Goal: Transaction & Acquisition: Purchase product/service

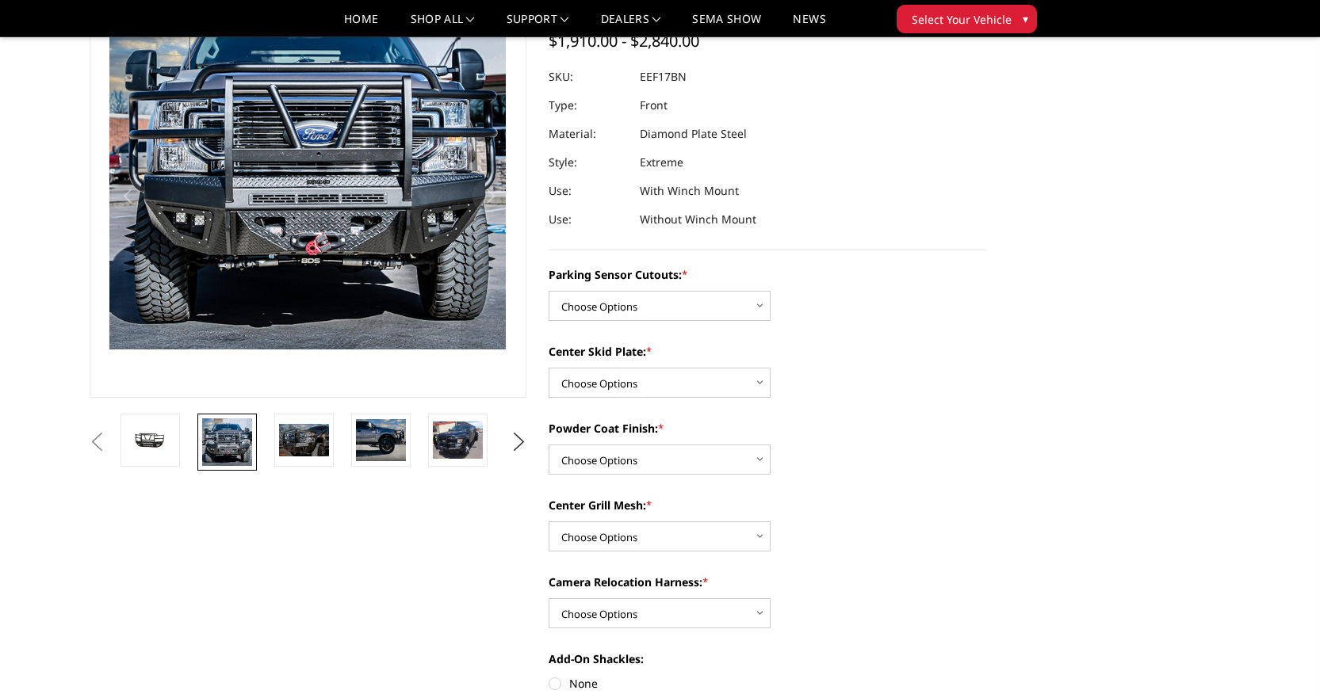
scroll to position [159, 0]
click at [640, 303] on select "Choose Options No - Without Parking Sensor Cutouts" at bounding box center [659, 305] width 222 height 30
select select "3777"
click at [548, 290] on select "Choose Options No - Without Parking Sensor Cutouts" at bounding box center [659, 305] width 222 height 30
click at [667, 372] on select "Choose Options 2" Receiver Tube Standard Skid Plate (included) Winch Mount Skid…" at bounding box center [659, 382] width 222 height 30
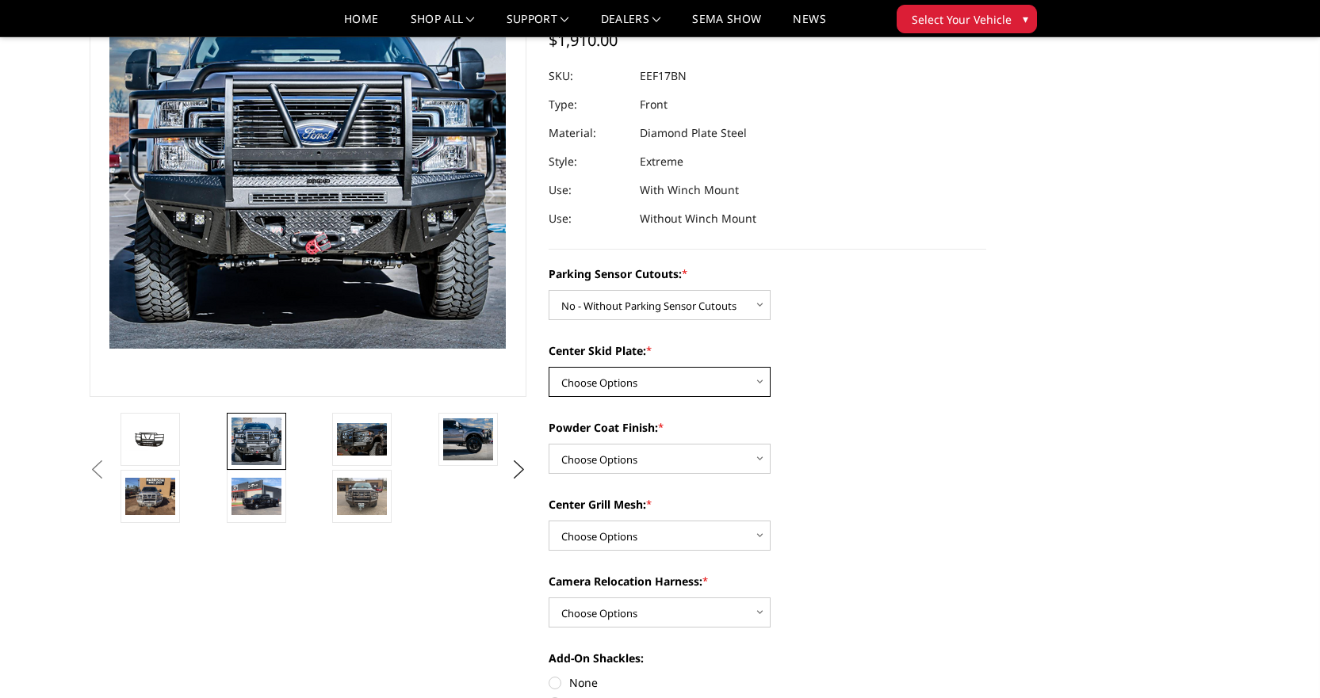
select select "3778"
click at [548, 367] on select "Choose Options 2" Receiver Tube Standard Skid Plate (included) Winch Mount Skid…" at bounding box center [659, 382] width 222 height 30
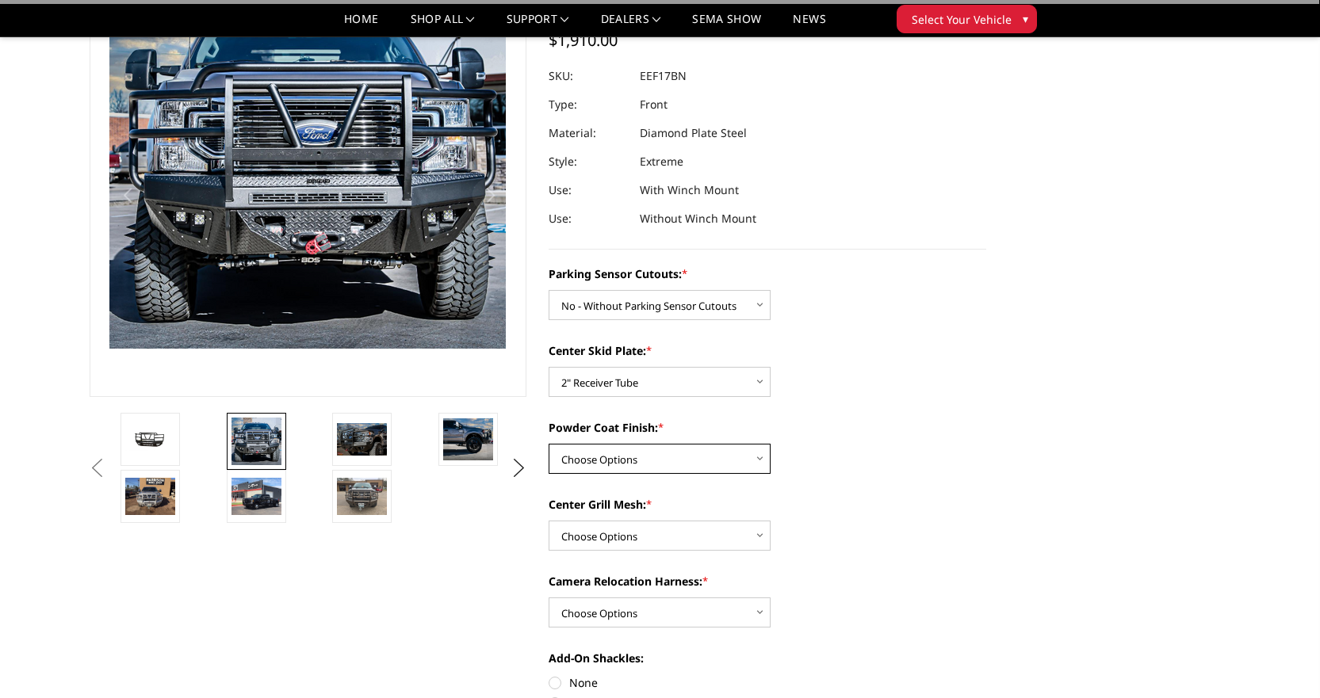
click at [655, 456] on select "Choose Options Bare Metal Gloss Black Powder Coat Textured Black Powder Coat" at bounding box center [659, 459] width 222 height 30
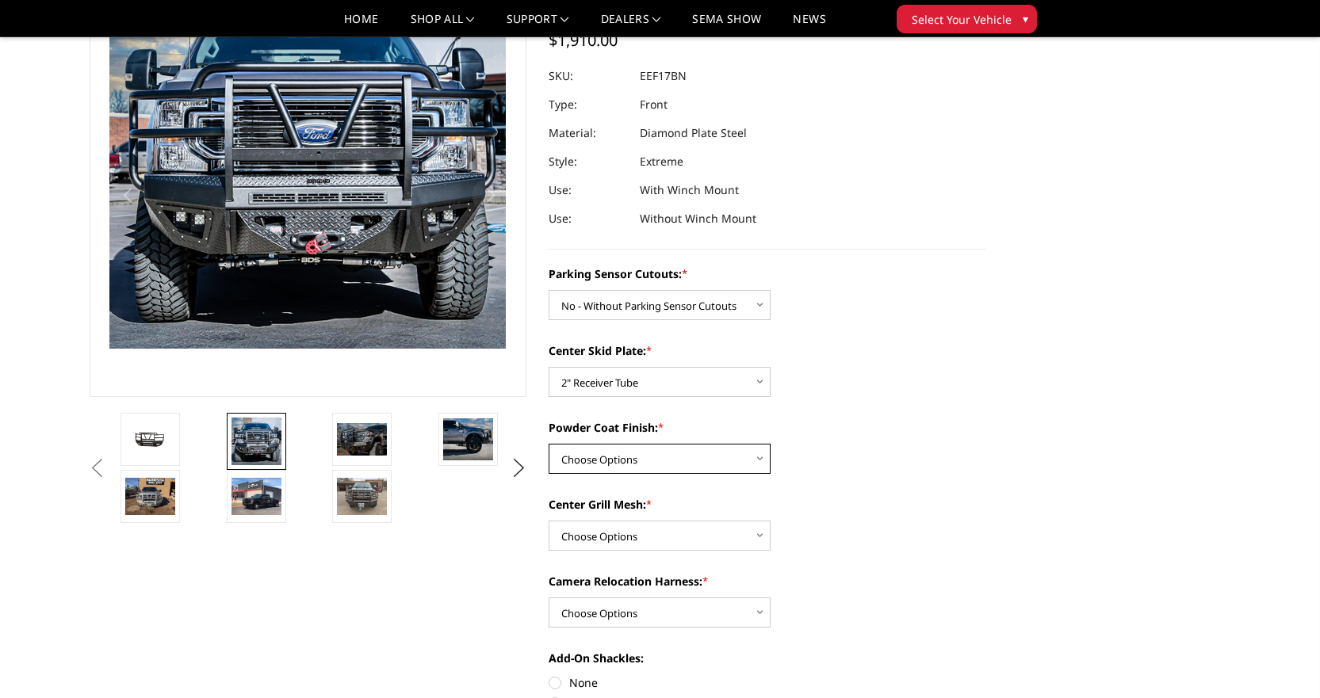
select select "3782"
click at [548, 444] on select "Choose Options Bare Metal Gloss Black Powder Coat Textured Black Powder Coat" at bounding box center [659, 459] width 222 height 30
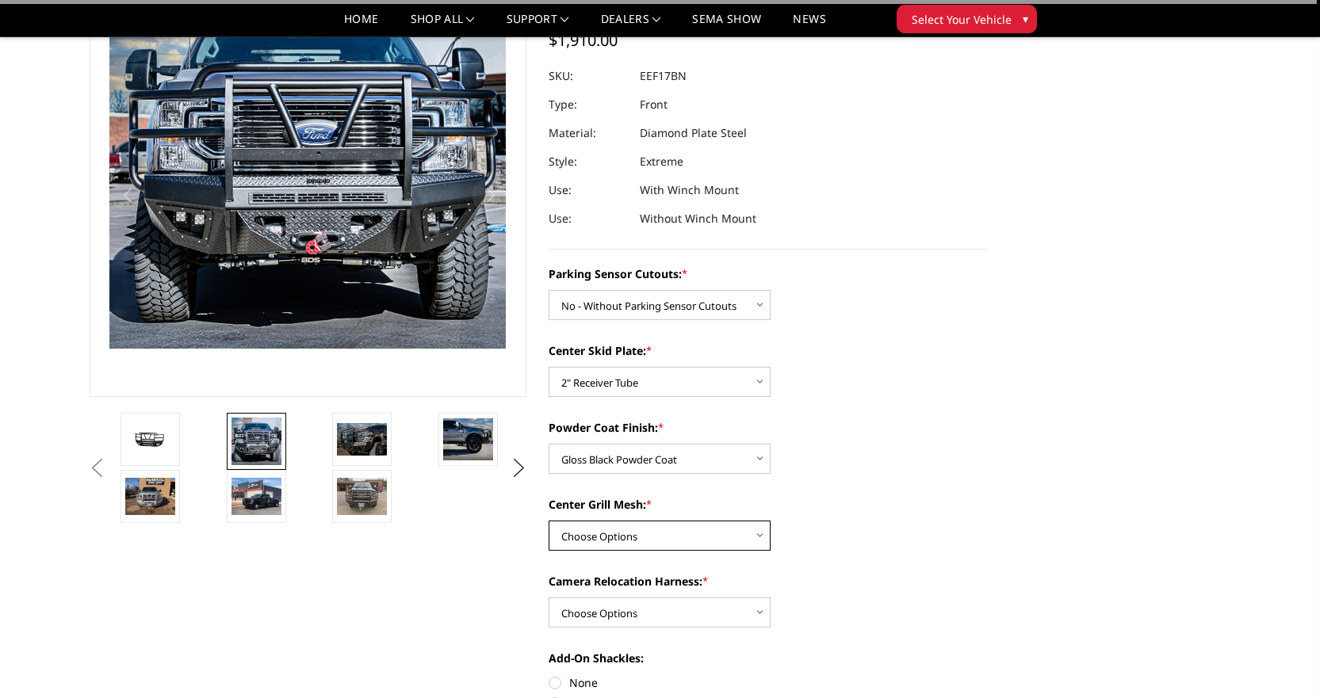
click at [693, 529] on select "Choose Options With expanded metal Without expanded metal" at bounding box center [659, 536] width 222 height 30
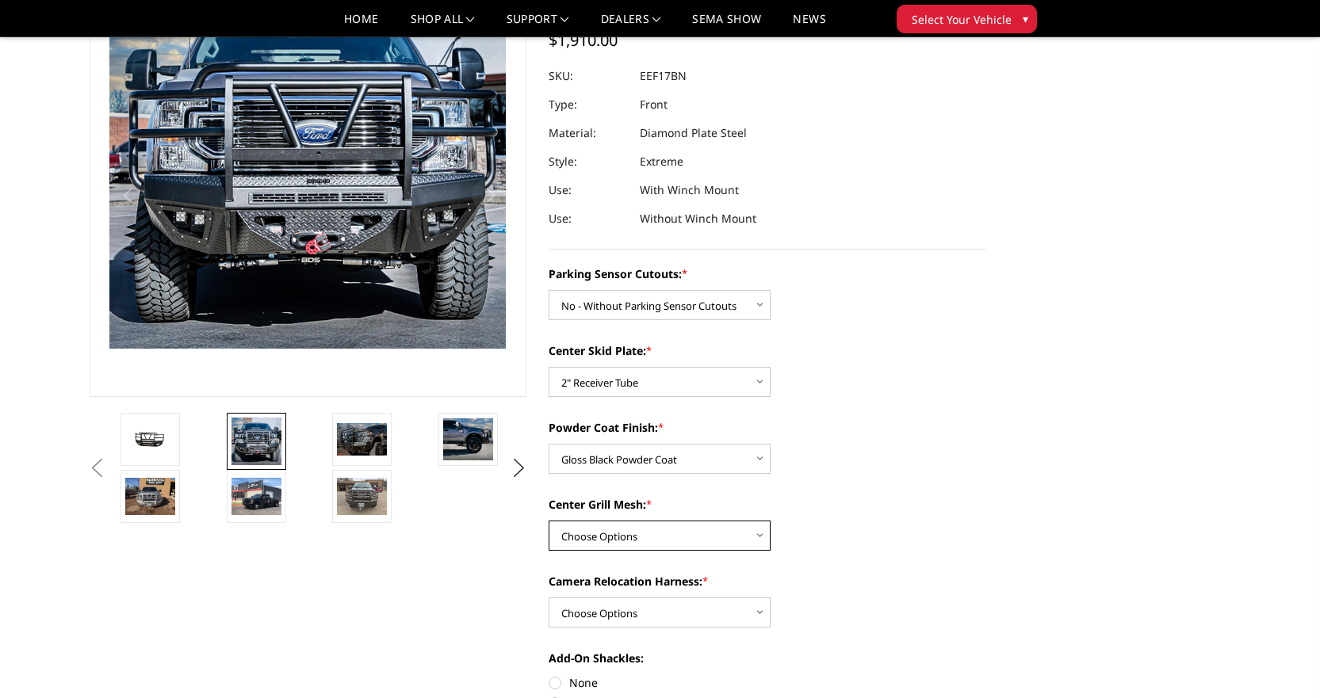
select select "3784"
click at [548, 521] on select "Choose Options With expanded metal Without expanded metal" at bounding box center [659, 536] width 222 height 30
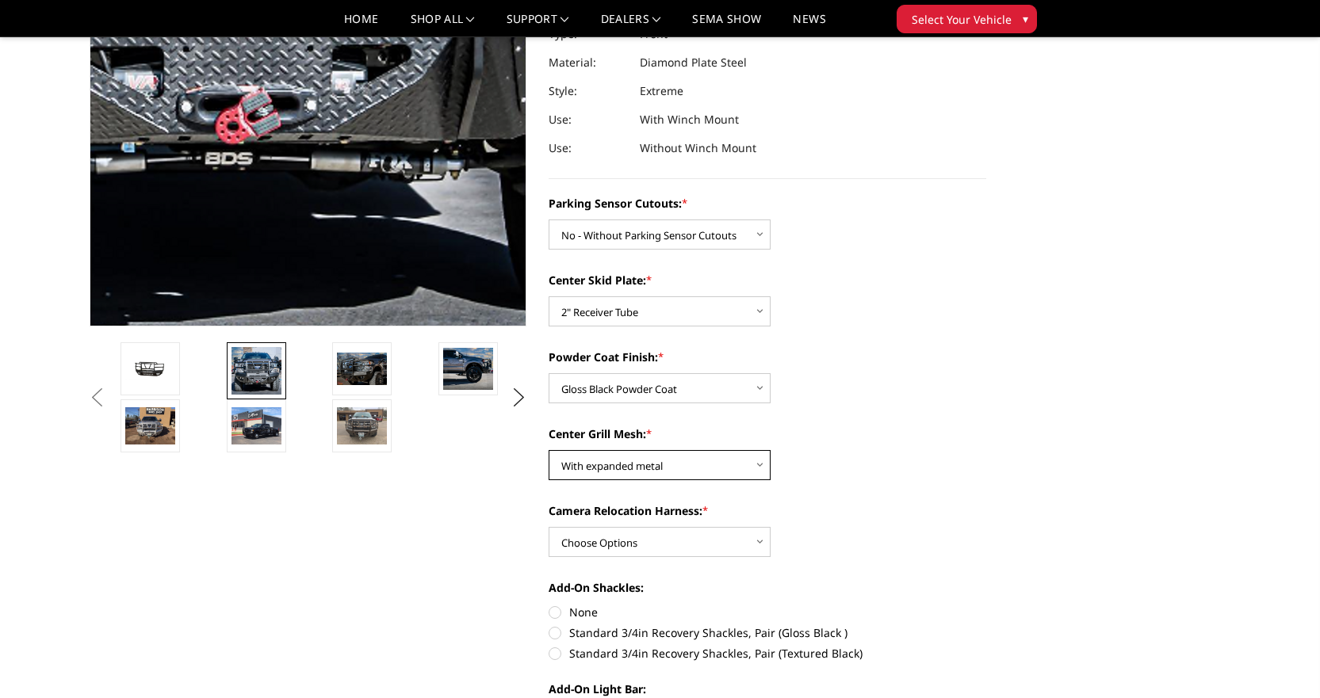
scroll to position [79, 0]
